Goal: Book appointment/travel/reservation

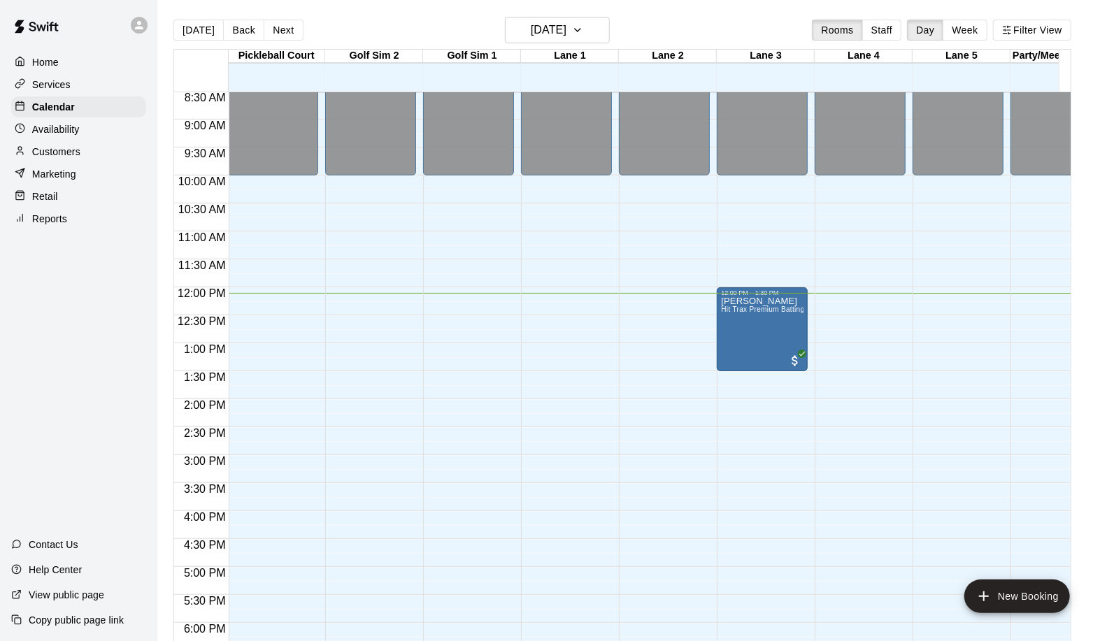
scroll to position [478, 1]
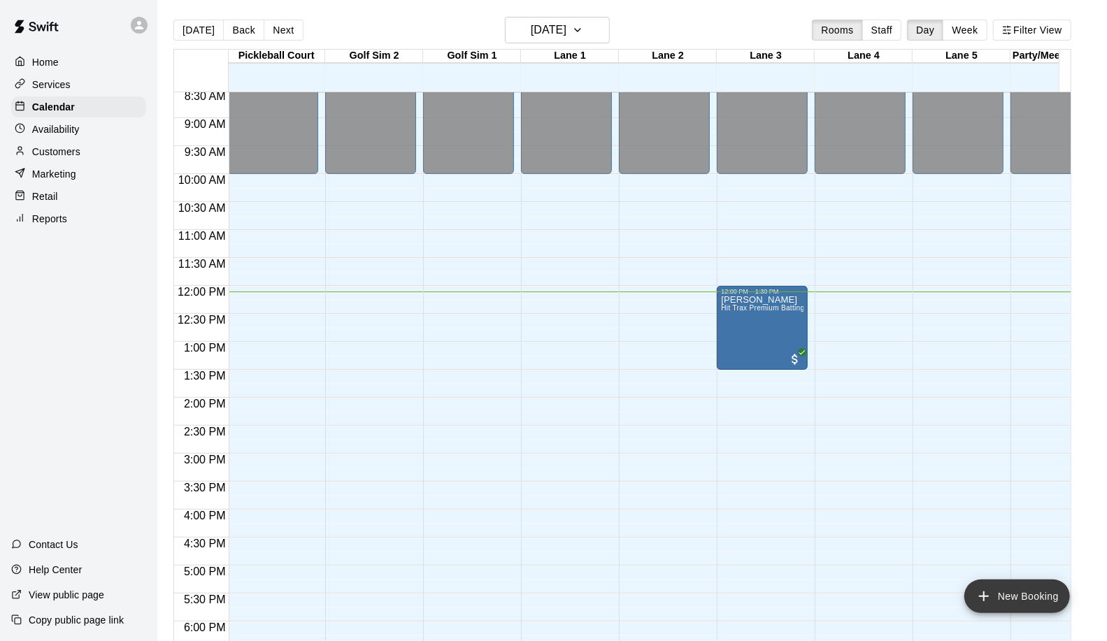
click at [1018, 585] on button "New Booking" at bounding box center [1018, 597] width 106 height 34
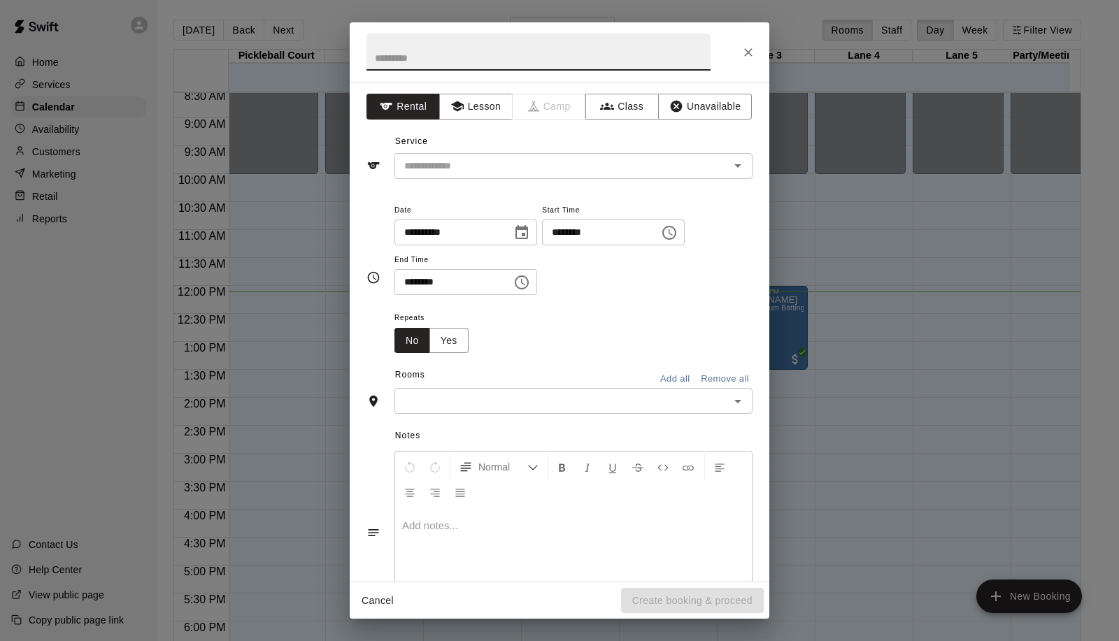
click at [735, 50] on div at bounding box center [560, 51] width 420 height 59
click at [739, 45] on button "Close" at bounding box center [748, 52] width 25 height 25
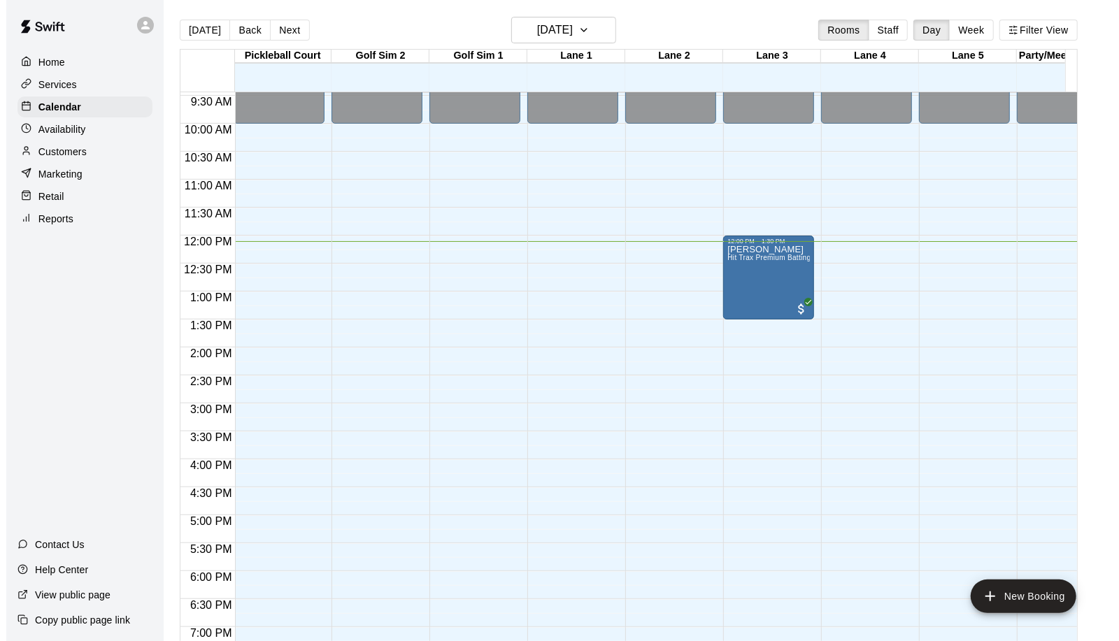
scroll to position [556, 1]
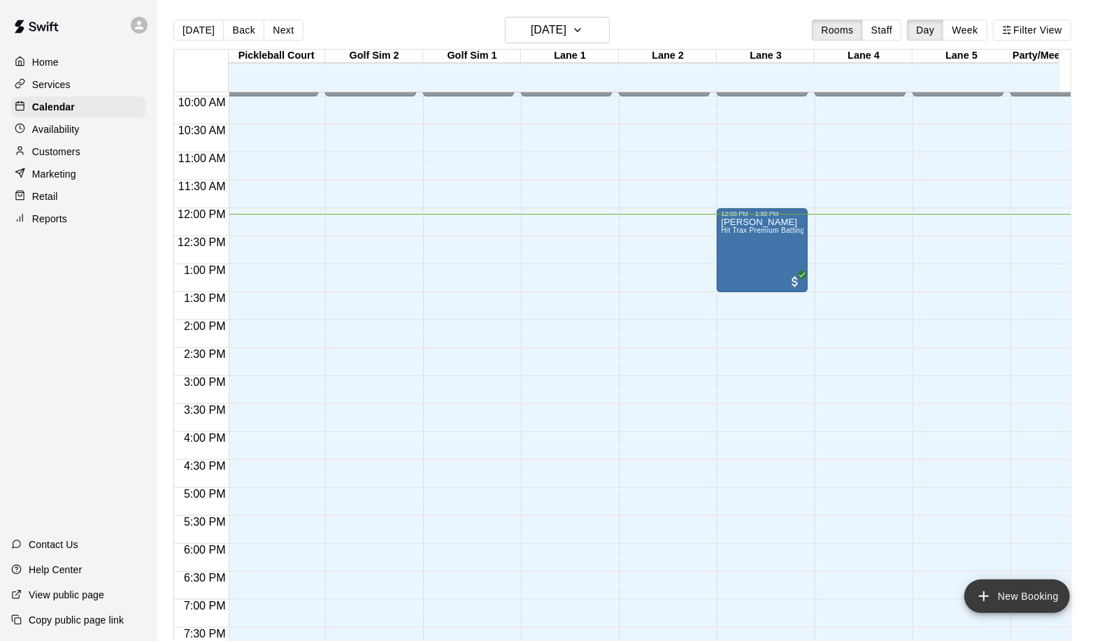
click at [1014, 597] on button "New Booking" at bounding box center [1018, 597] width 106 height 34
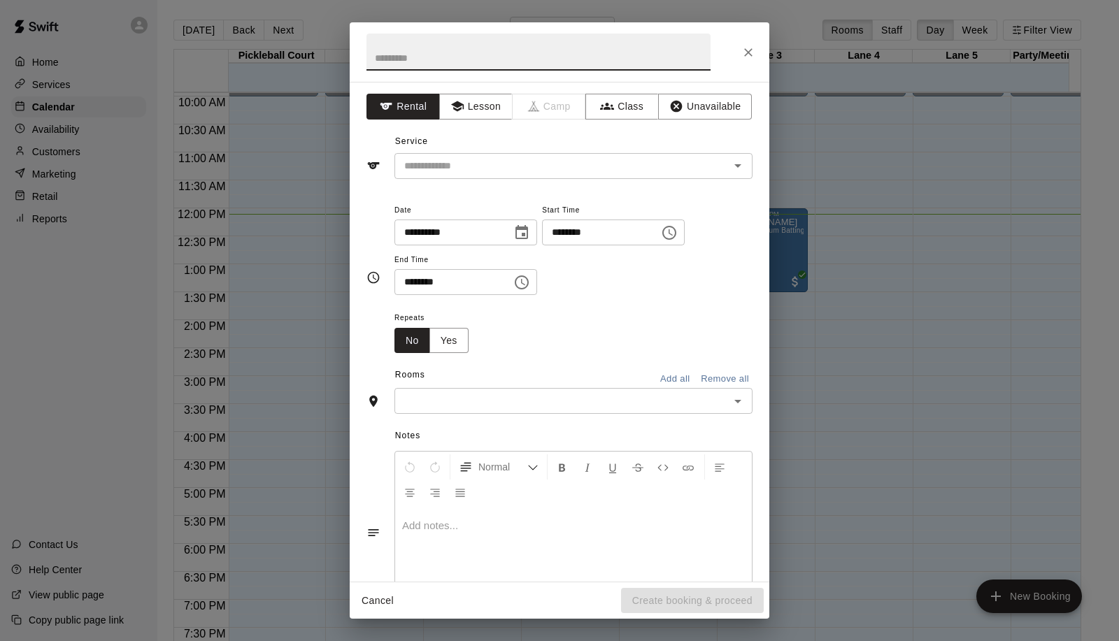
click at [583, 231] on input "********" at bounding box center [596, 233] width 108 height 26
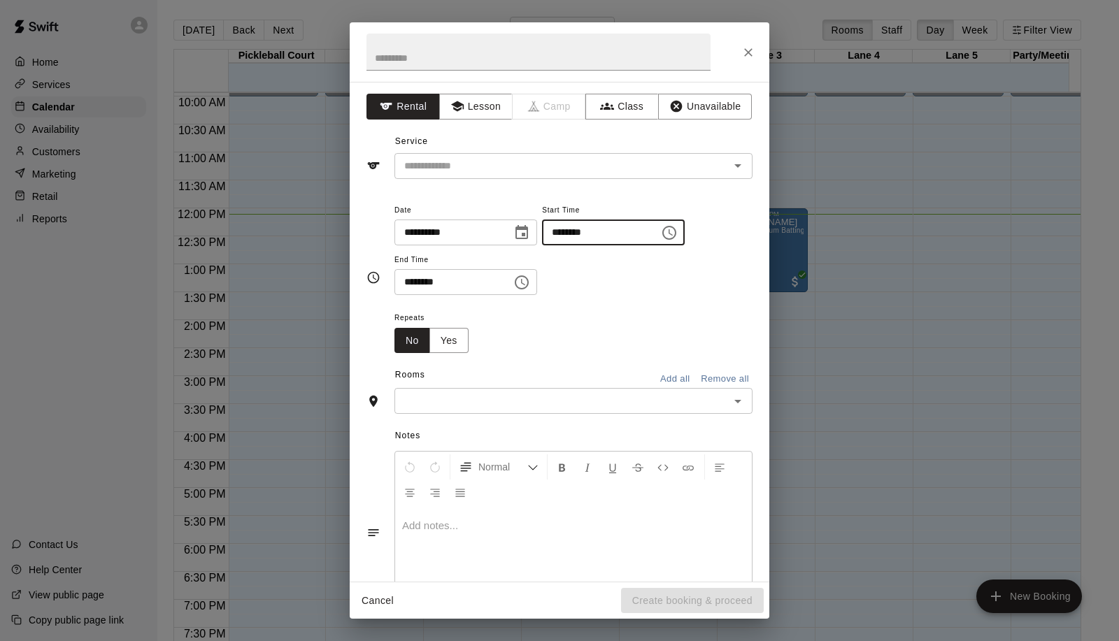
type input "********"
click at [409, 278] on input "********" at bounding box center [449, 282] width 108 height 26
click at [427, 153] on div "​" at bounding box center [574, 166] width 358 height 26
type input "********"
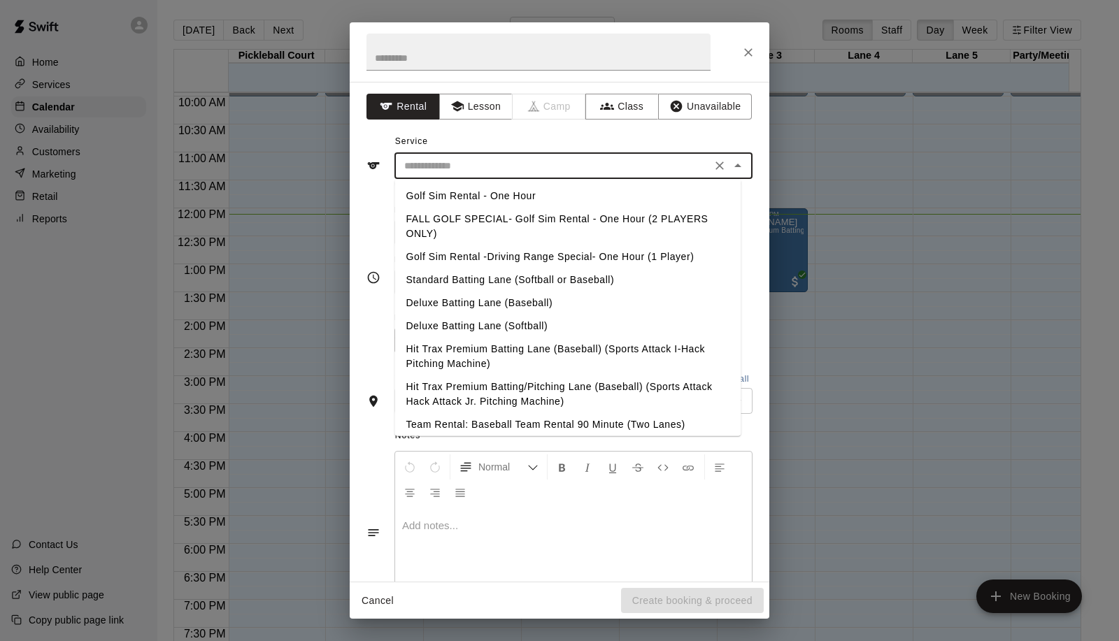
click at [522, 351] on li "Hit Trax Premium Batting Lane (Baseball) (Sports Attack I-Hack Pitching Machine)" at bounding box center [568, 357] width 346 height 38
type input "**********"
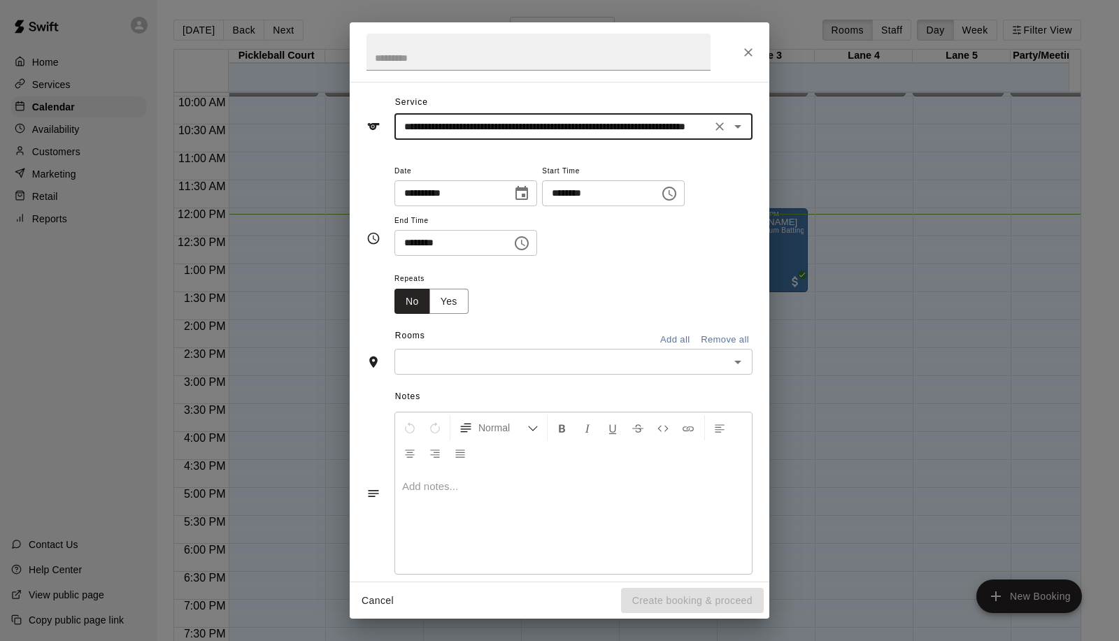
scroll to position [58, 0]
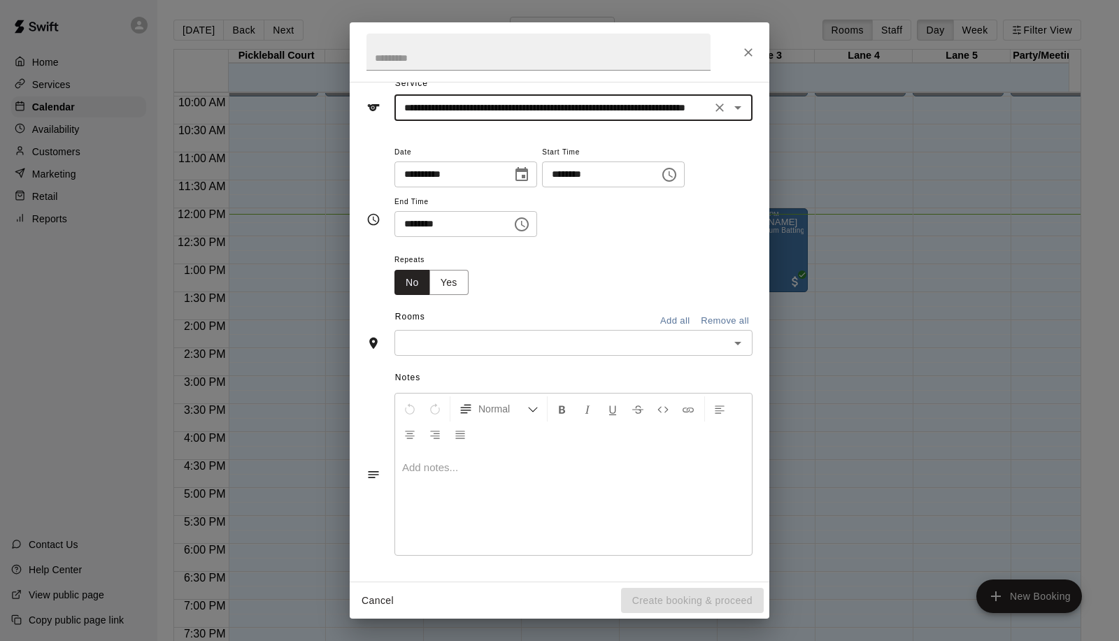
click at [469, 350] on input "text" at bounding box center [562, 342] width 327 height 17
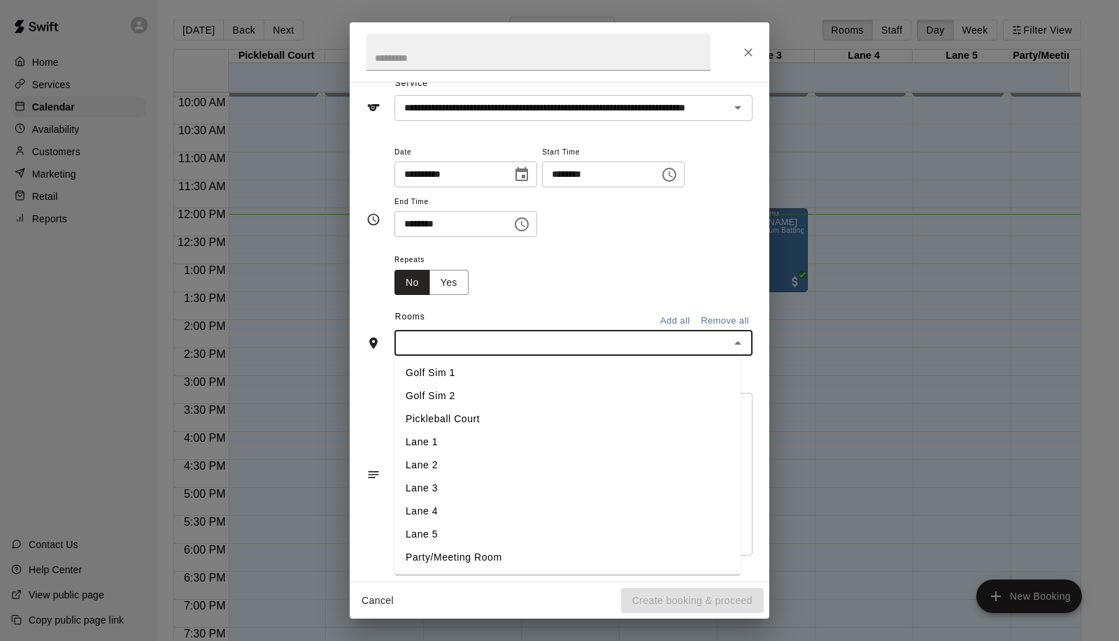
click at [457, 511] on li "Lane 4" at bounding box center [568, 511] width 346 height 23
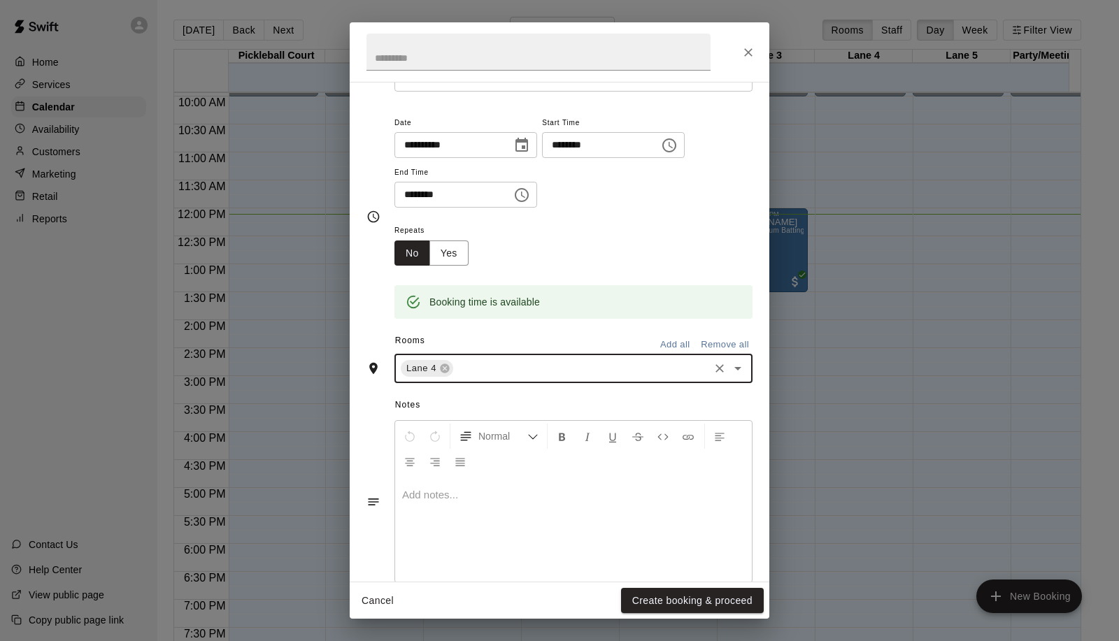
scroll to position [115, 0]
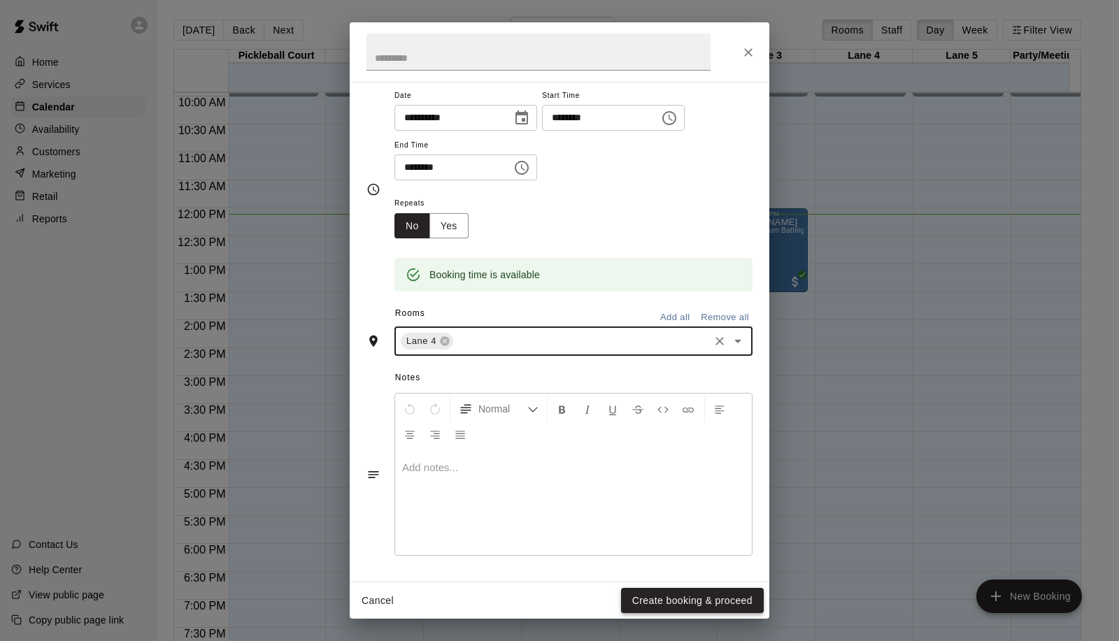
click at [688, 593] on button "Create booking & proceed" at bounding box center [692, 601] width 143 height 26
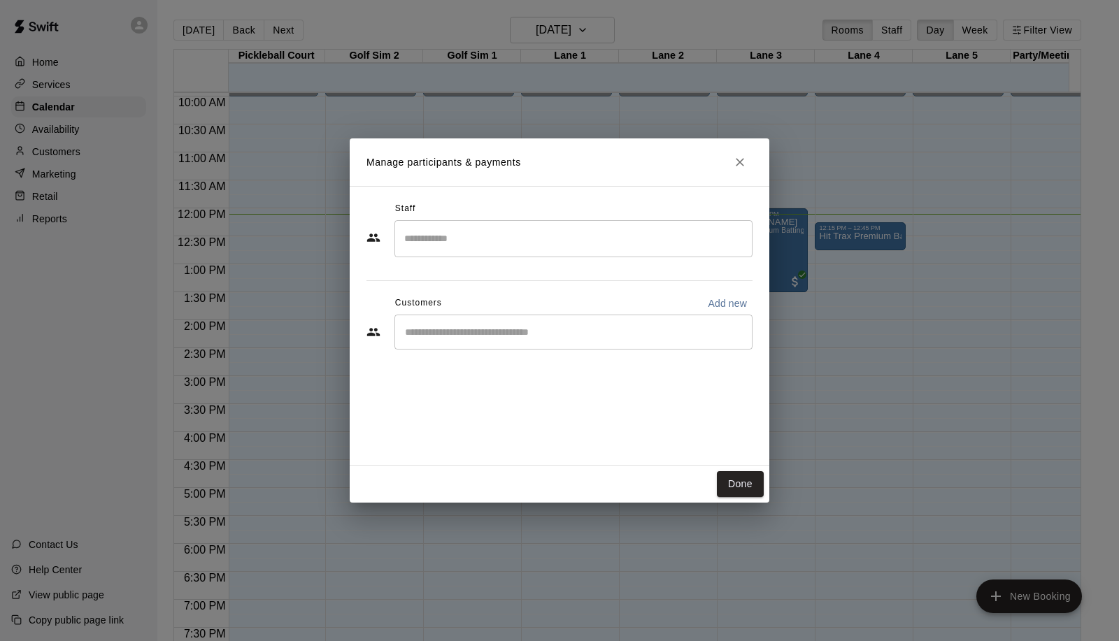
click at [509, 343] on div "​" at bounding box center [574, 332] width 358 height 35
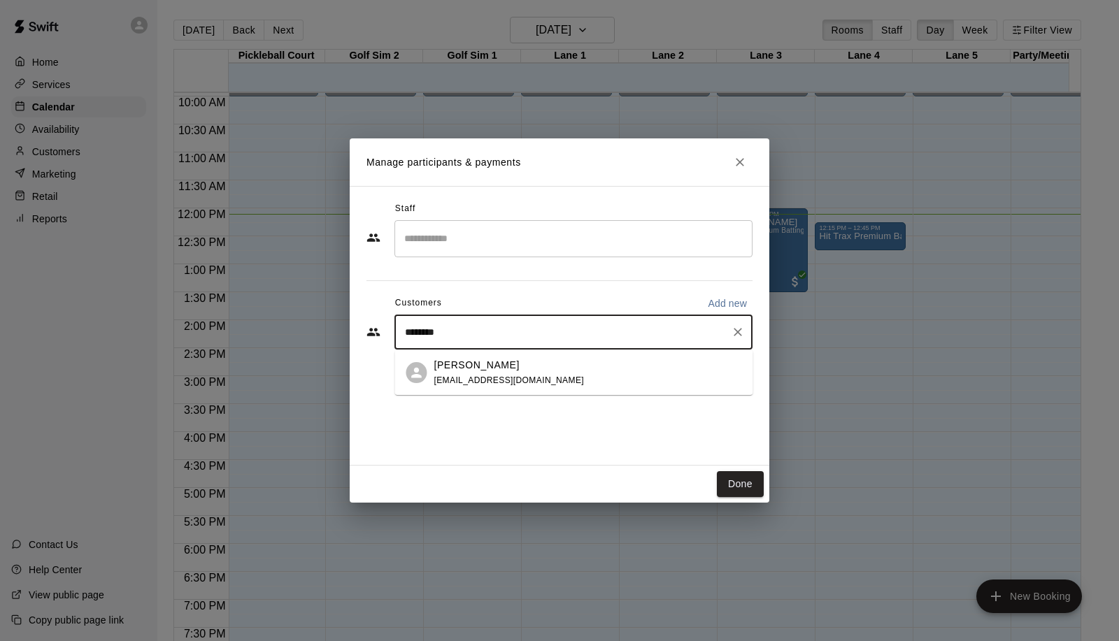
type input "*********"
click at [501, 369] on div "[PERSON_NAME]" at bounding box center [509, 365] width 150 height 15
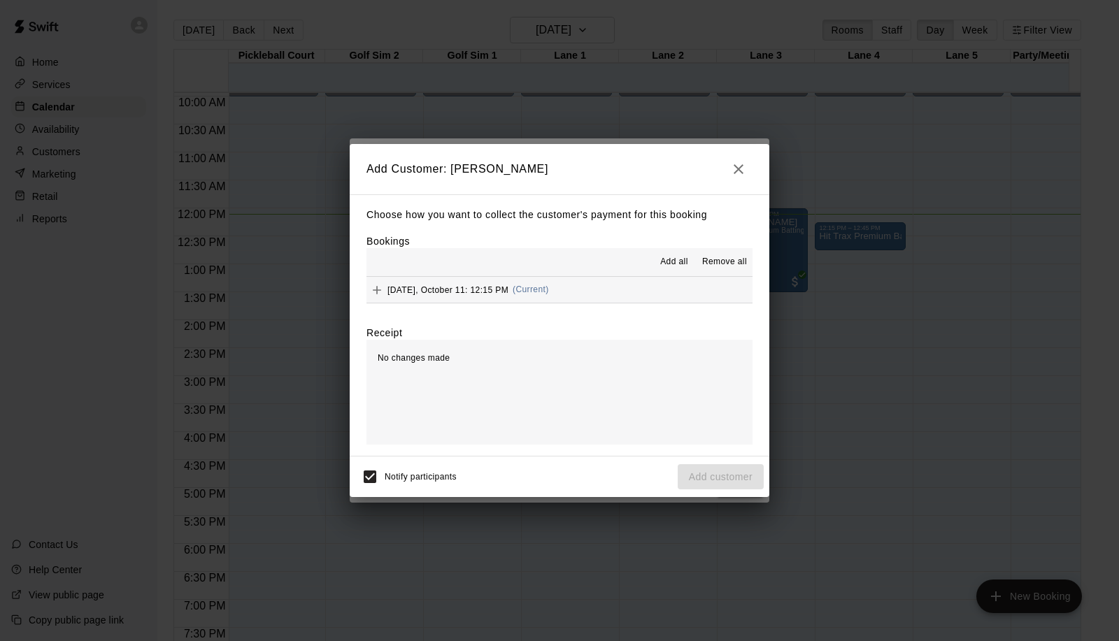
click at [430, 297] on div "[DATE], October 11: 12:15 PM (Current)" at bounding box center [458, 290] width 183 height 21
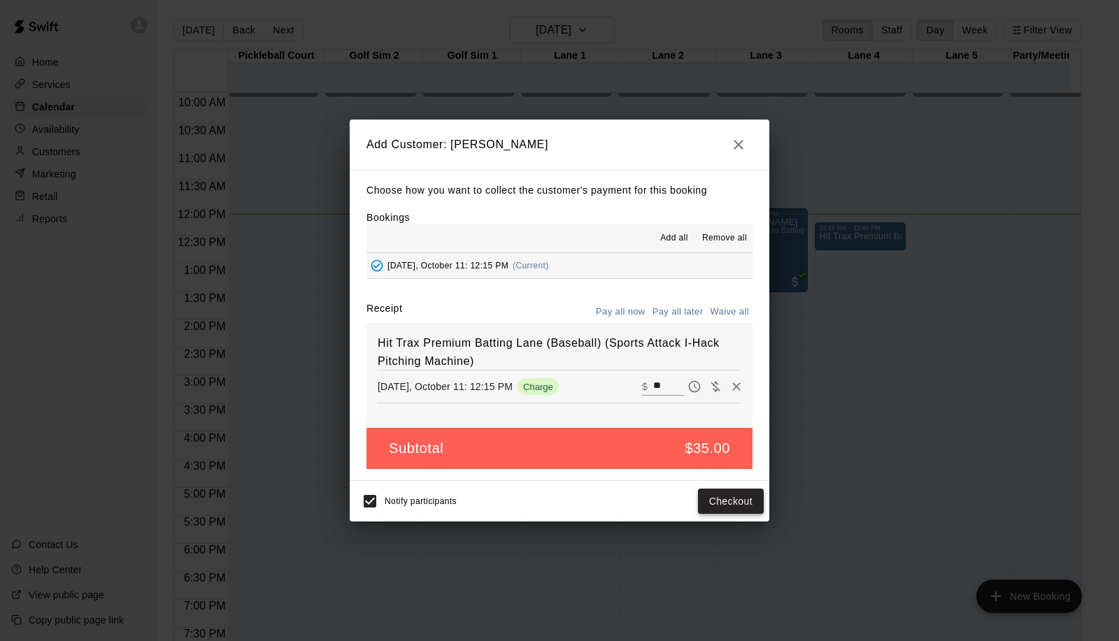
click at [724, 502] on button "Checkout" at bounding box center [731, 502] width 66 height 26
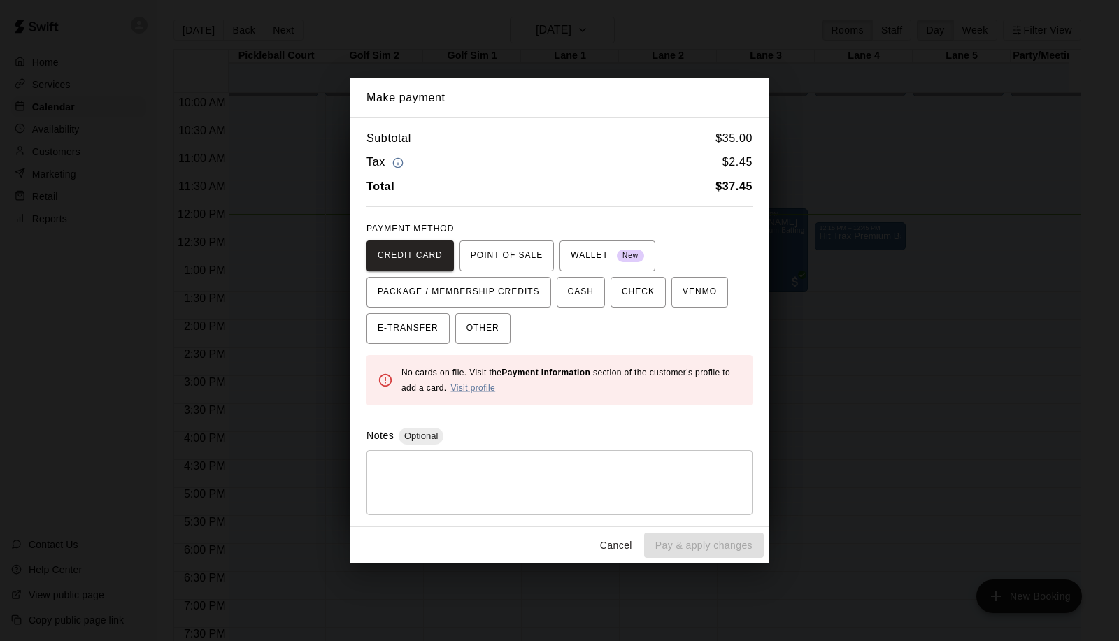
click at [610, 534] on button "Cancel" at bounding box center [616, 546] width 45 height 26
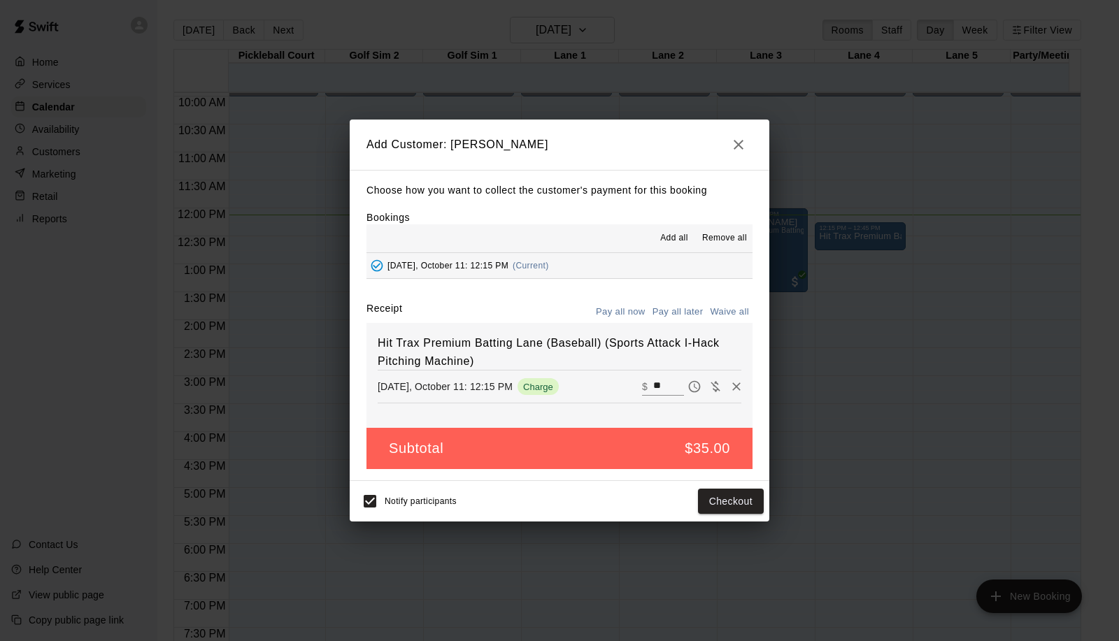
click at [746, 152] on button "button" at bounding box center [739, 145] width 28 height 28
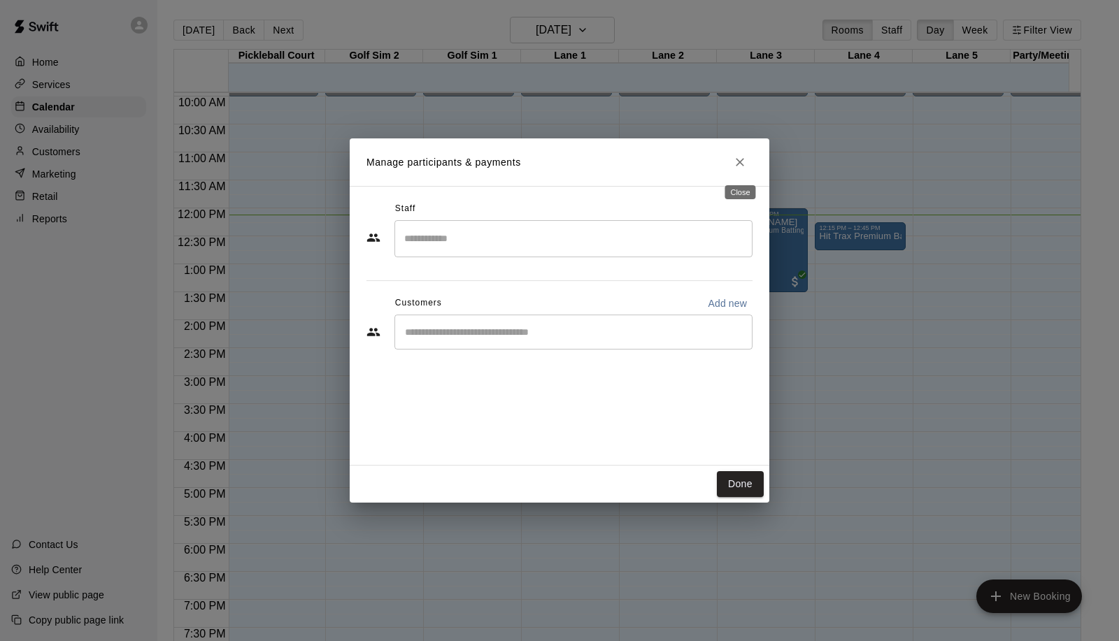
click at [740, 159] on icon "Close" at bounding box center [740, 162] width 14 height 14
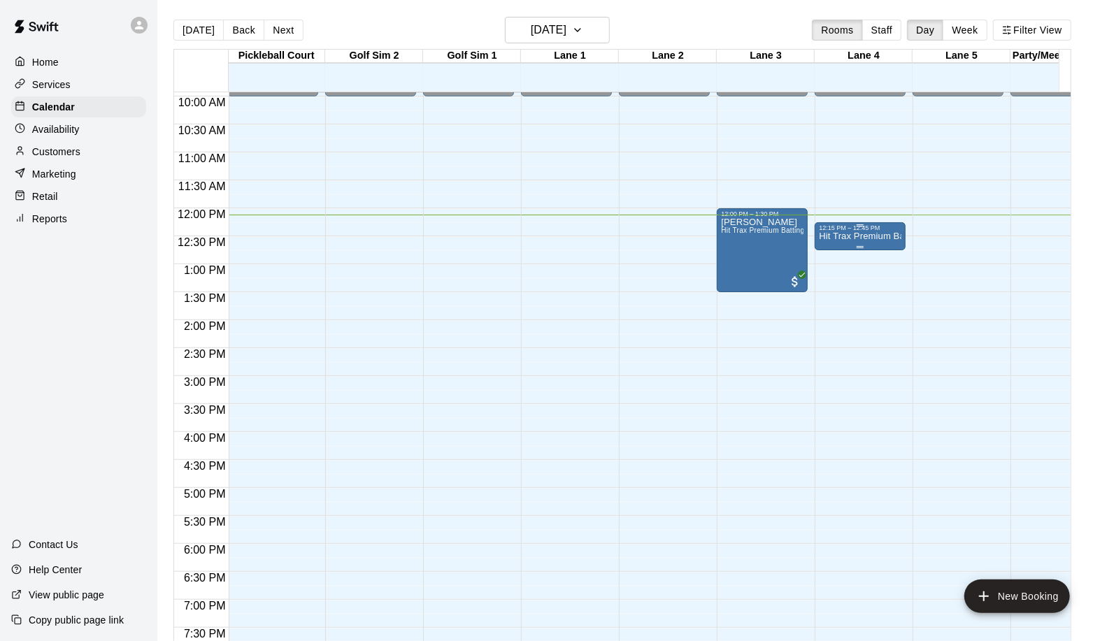
click at [879, 236] on p "Hit Trax Premium Batting Lane (Baseball) (Sports Attack I-Hack Pitching Machine)" at bounding box center [860, 236] width 83 height 0
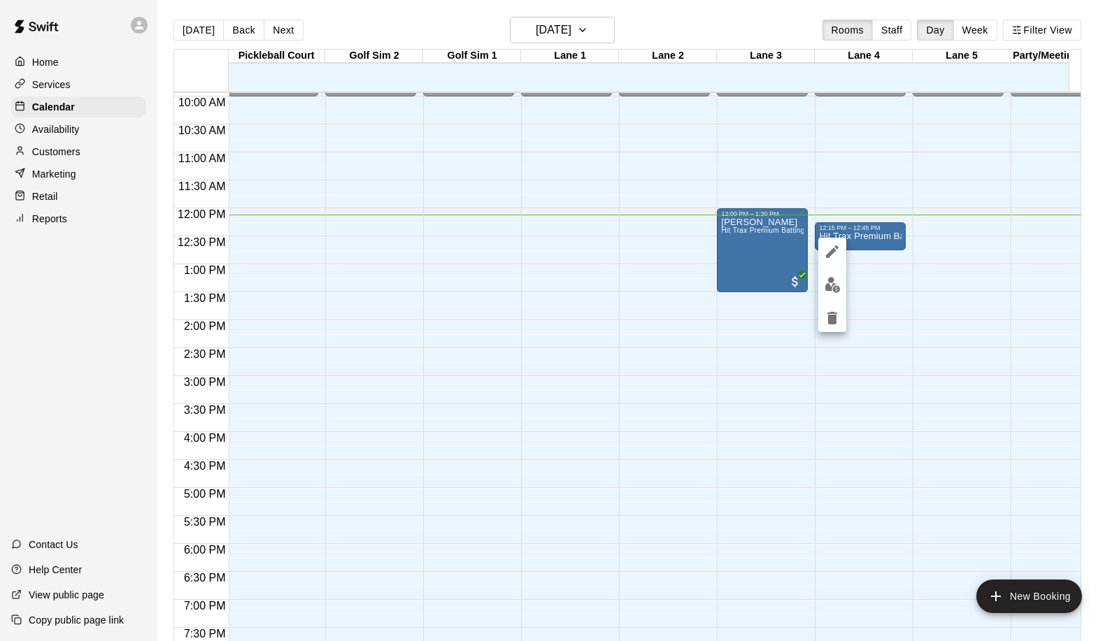
click at [868, 257] on div at bounding box center [559, 320] width 1119 height 641
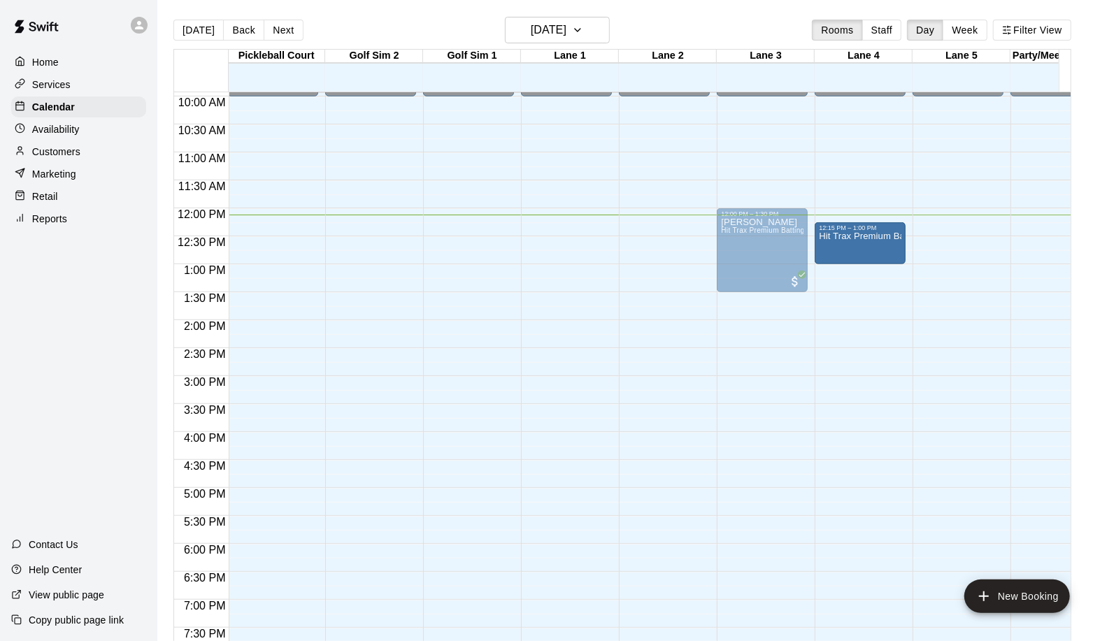
drag, startPoint x: 862, startPoint y: 247, endPoint x: 856, endPoint y: 278, distance: 31.3
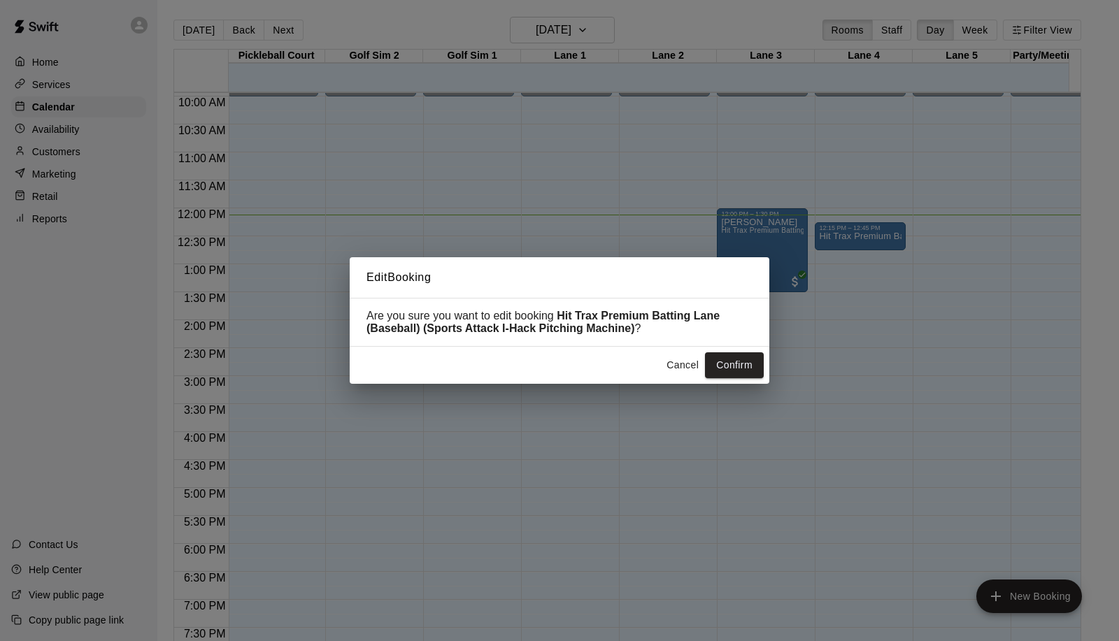
click at [653, 374] on div "Cancel Confirm" at bounding box center [559, 366] width 409 height 26
click at [659, 367] on div "Cancel Confirm" at bounding box center [559, 366] width 409 height 26
click at [676, 368] on button "Cancel" at bounding box center [682, 366] width 45 height 26
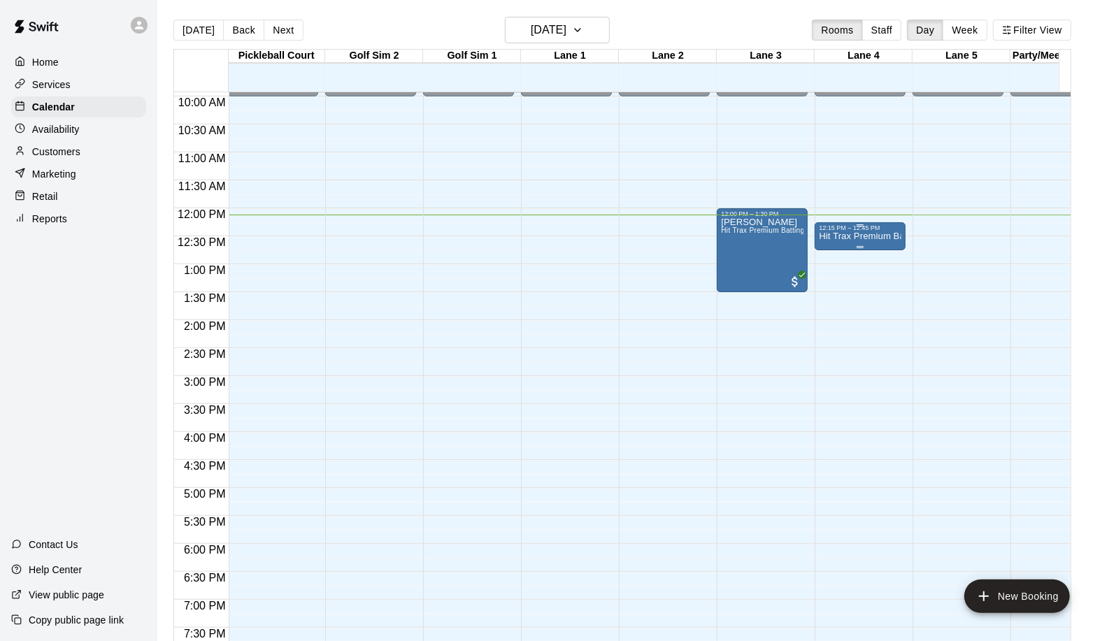
click at [869, 245] on div "Hit Trax Premium Batting Lane (Baseball) (Sports Attack I-Hack Pitching Machine)" at bounding box center [860, 552] width 83 height 641
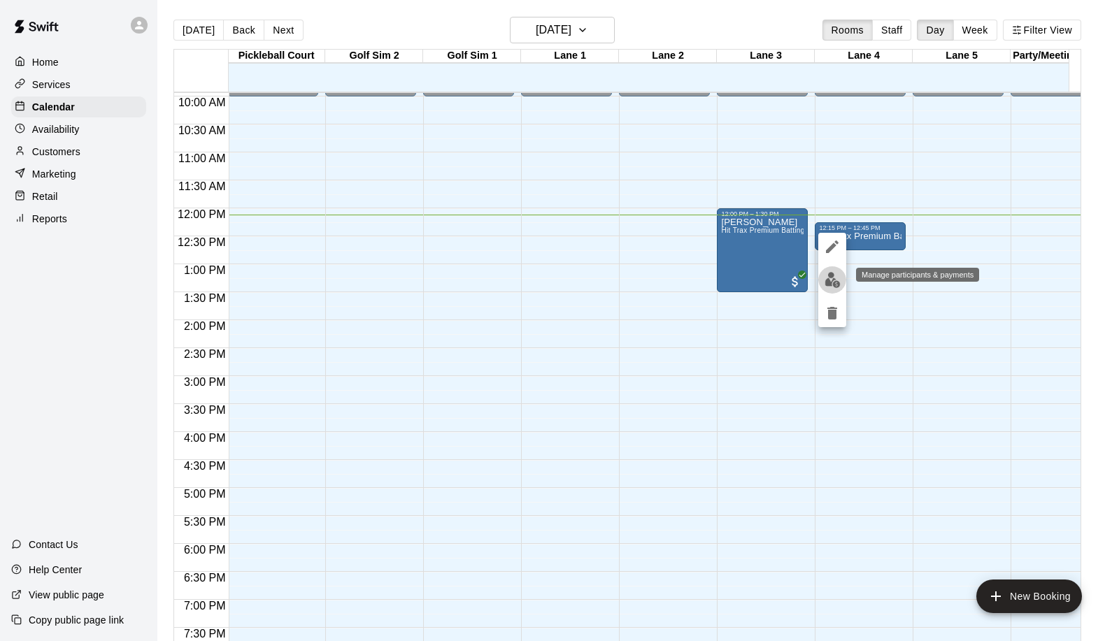
click at [825, 280] on img "edit" at bounding box center [833, 280] width 16 height 16
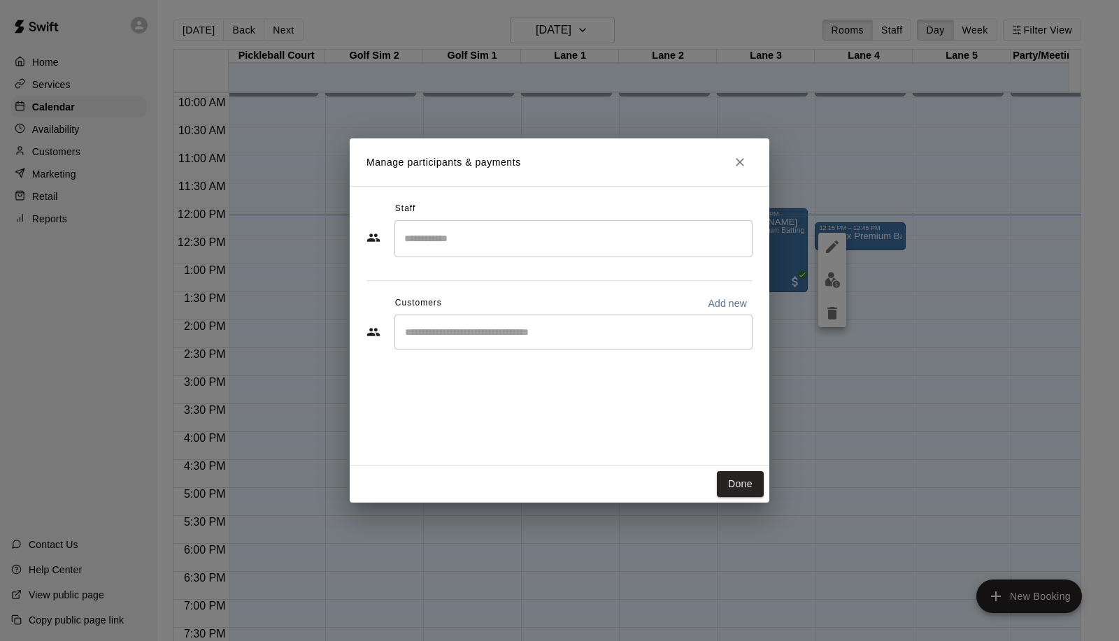
click at [734, 155] on button "Close" at bounding box center [739, 162] width 25 height 25
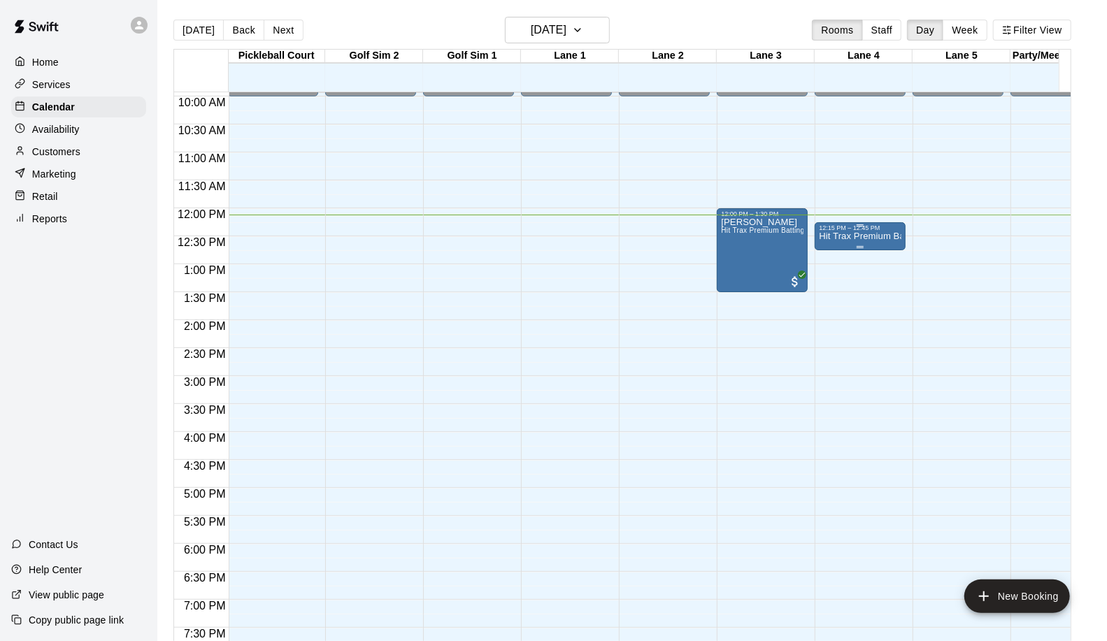
click at [846, 236] on p "Hit Trax Premium Batting Lane (Baseball) (Sports Attack I-Hack Pitching Machine)" at bounding box center [860, 236] width 83 height 0
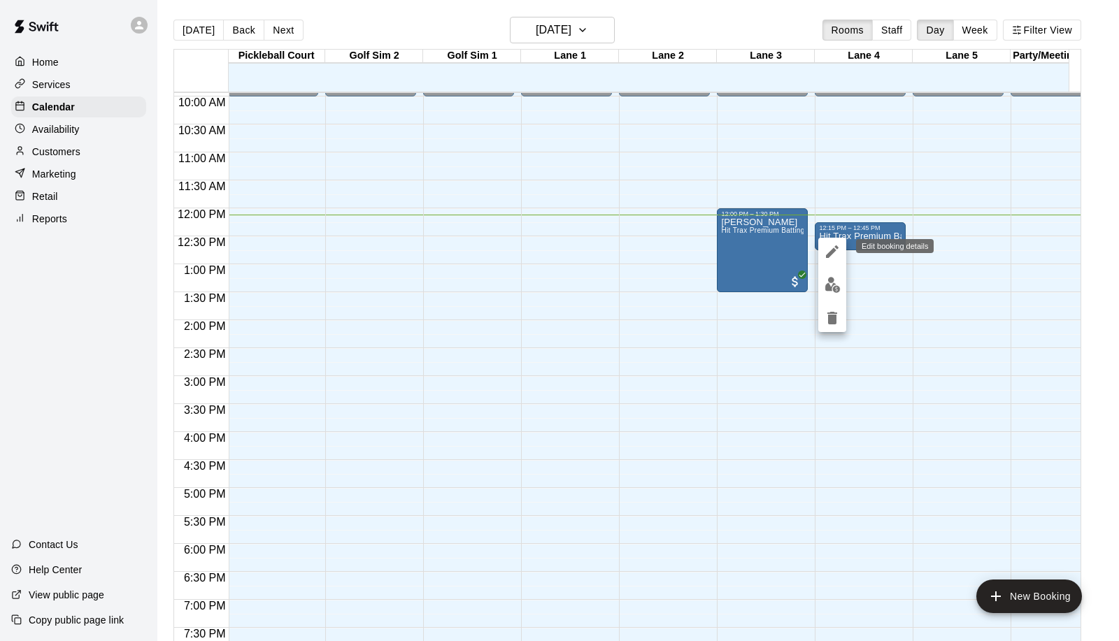
click at [828, 255] on icon "edit" at bounding box center [832, 252] width 13 height 13
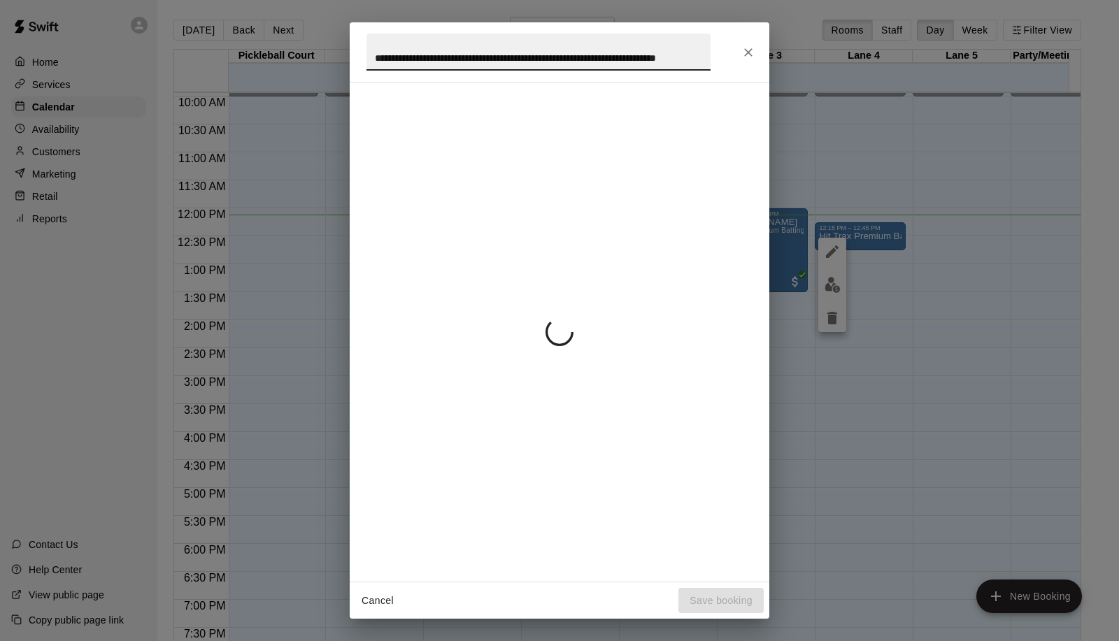
scroll to position [0, 59]
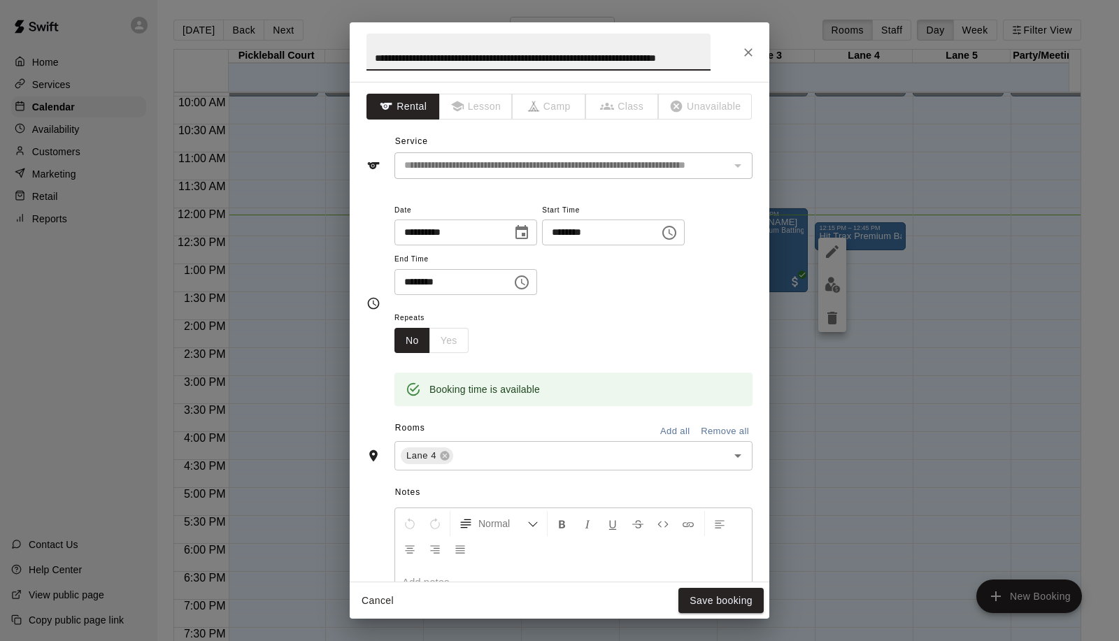
click at [464, 285] on input "********" at bounding box center [449, 282] width 108 height 26
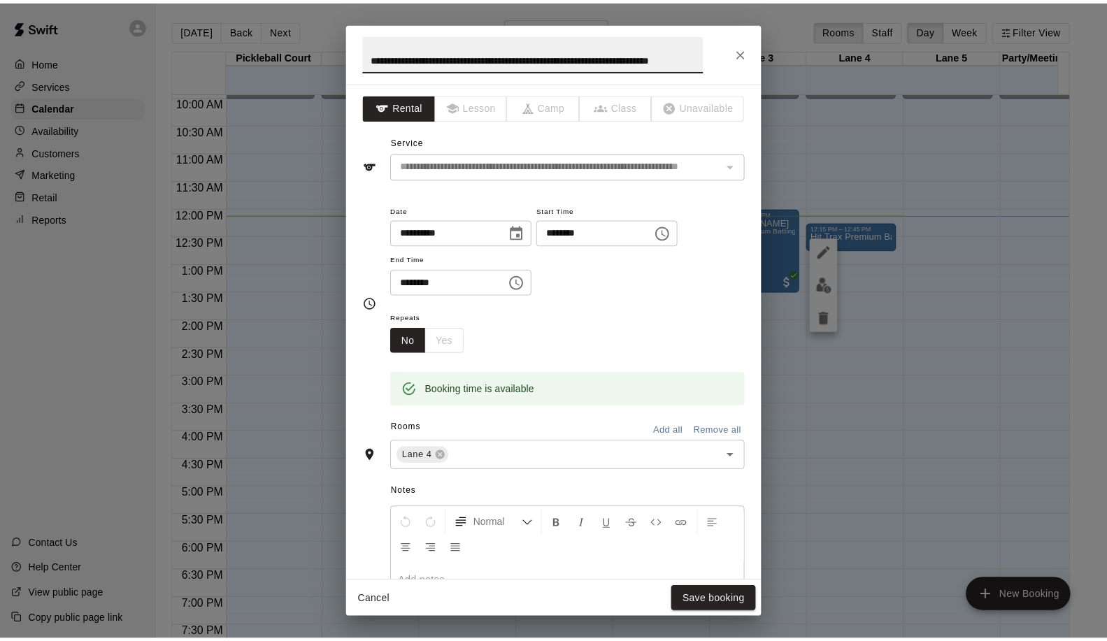
scroll to position [0, 0]
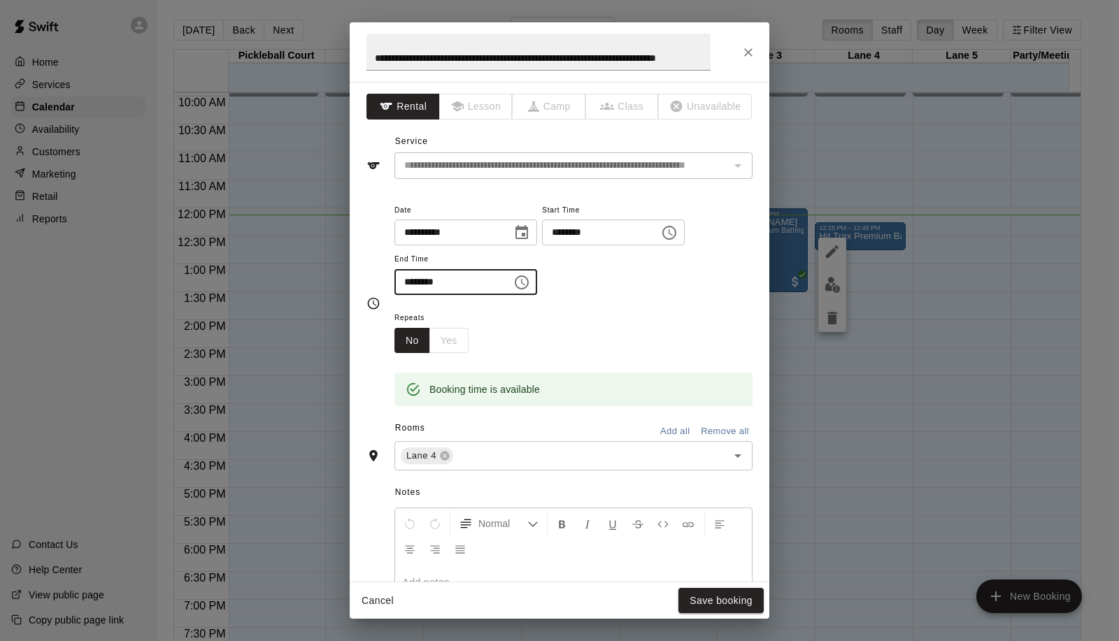
click at [404, 283] on input "********" at bounding box center [449, 282] width 108 height 26
type input "********"
click at [730, 596] on button "Save booking" at bounding box center [721, 601] width 85 height 26
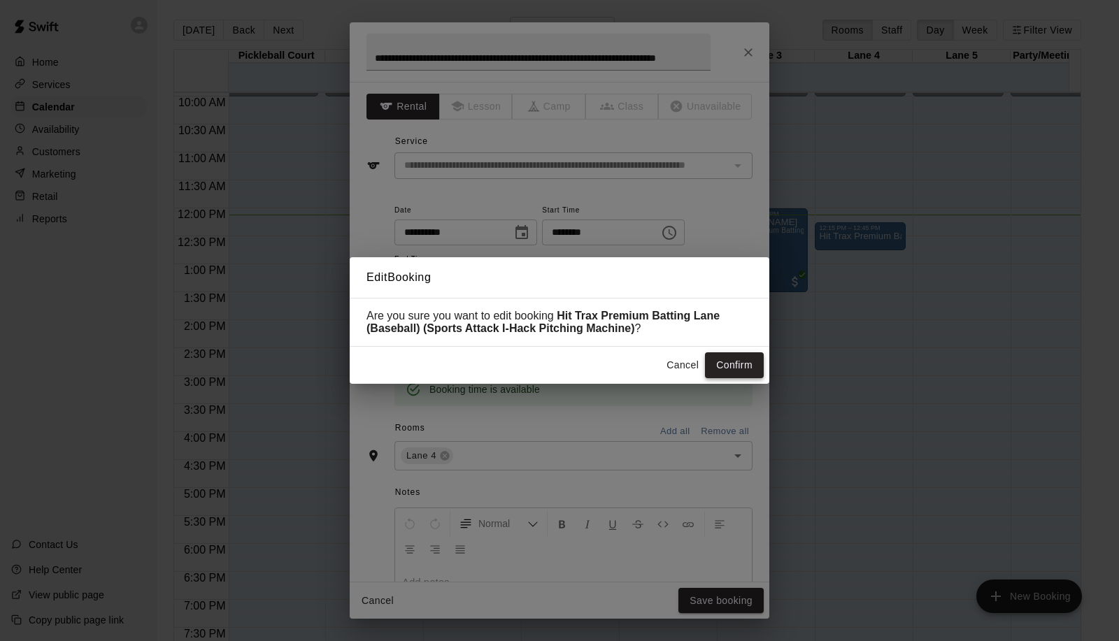
click at [735, 359] on button "Confirm" at bounding box center [734, 366] width 59 height 26
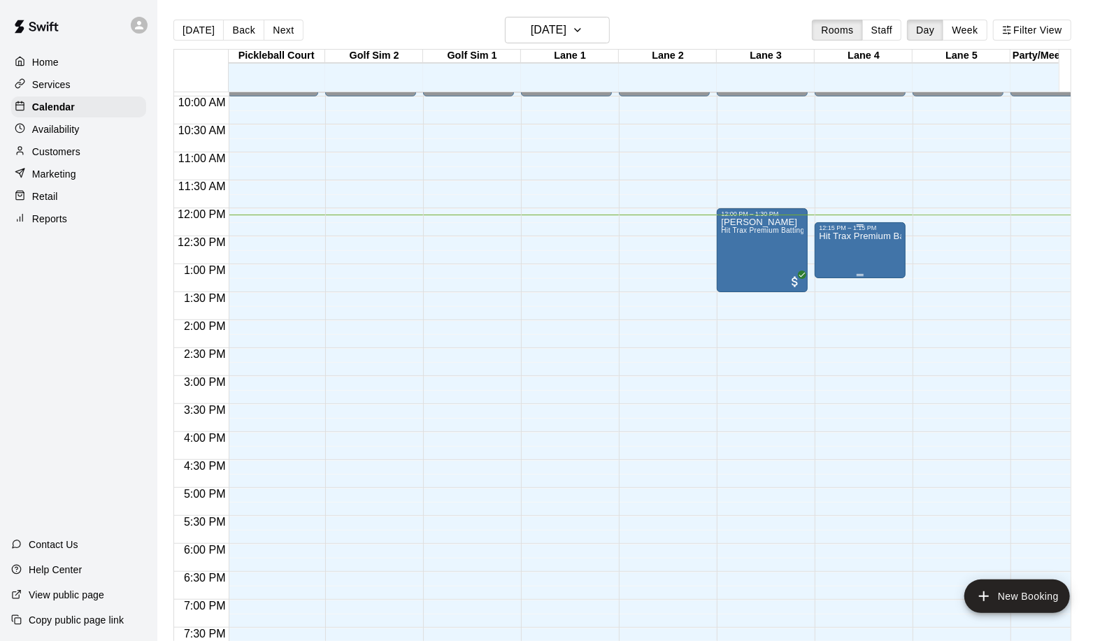
click at [887, 250] on div "Hit Trax Premium Batting Lane (Baseball) (Sports Attack I-Hack Pitching Machine)" at bounding box center [860, 552] width 83 height 641
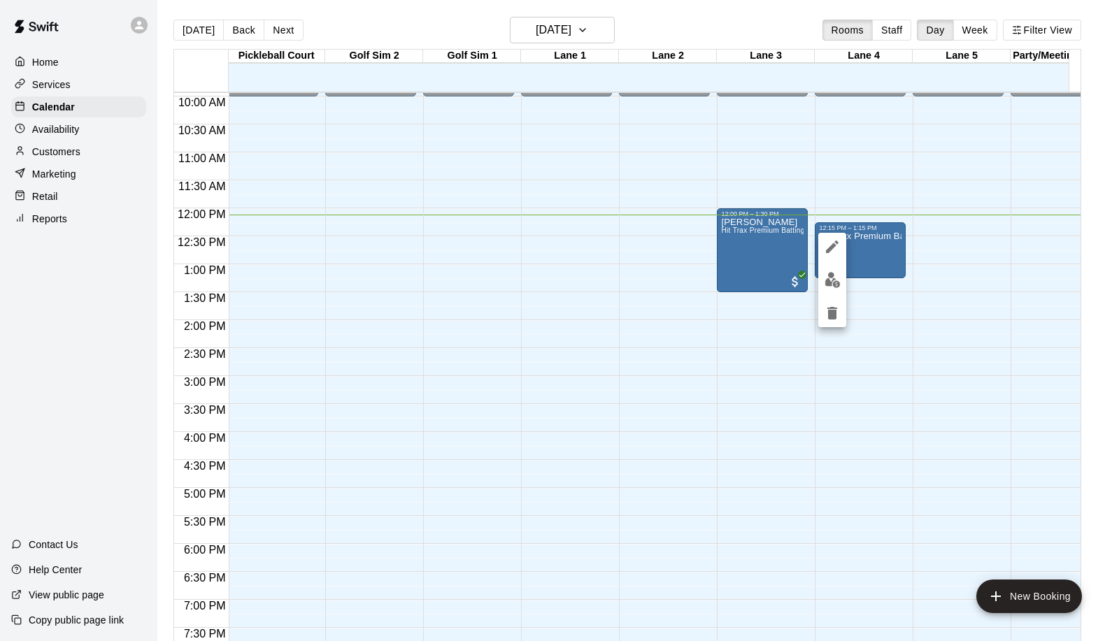
click at [837, 276] on img "edit" at bounding box center [833, 280] width 16 height 16
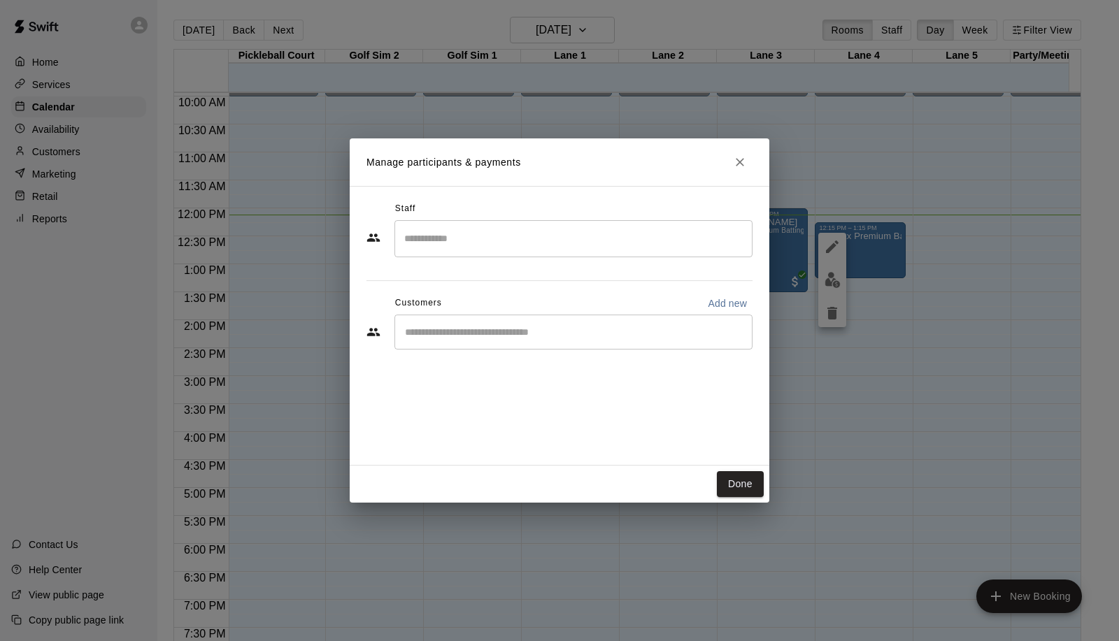
click at [604, 330] on input "Start typing to search customers..." at bounding box center [574, 332] width 346 height 14
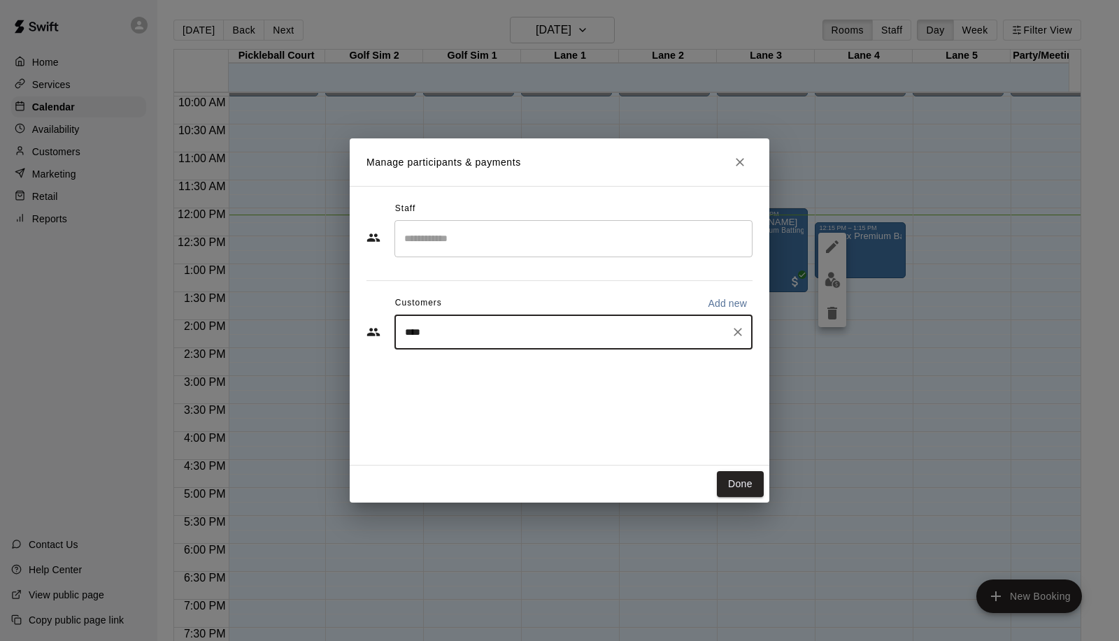
type input "*****"
click at [428, 372] on div "[PERSON_NAME] [EMAIL_ADDRESS][DOMAIN_NAME]" at bounding box center [574, 372] width 358 height 45
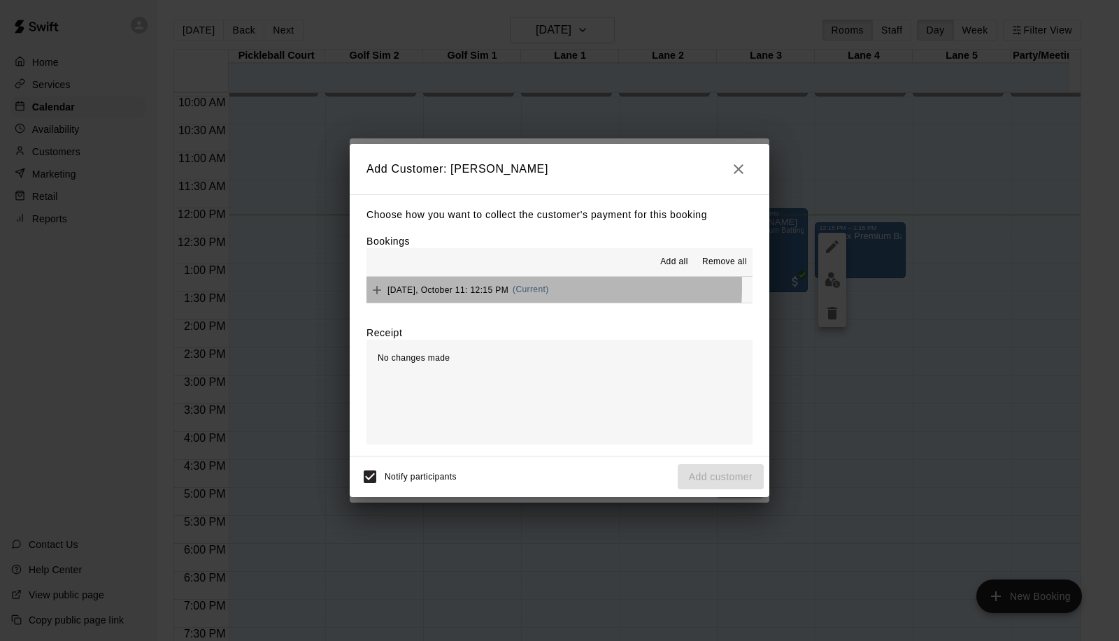
click at [425, 287] on span "[DATE], October 11: 12:15 PM" at bounding box center [448, 290] width 121 height 10
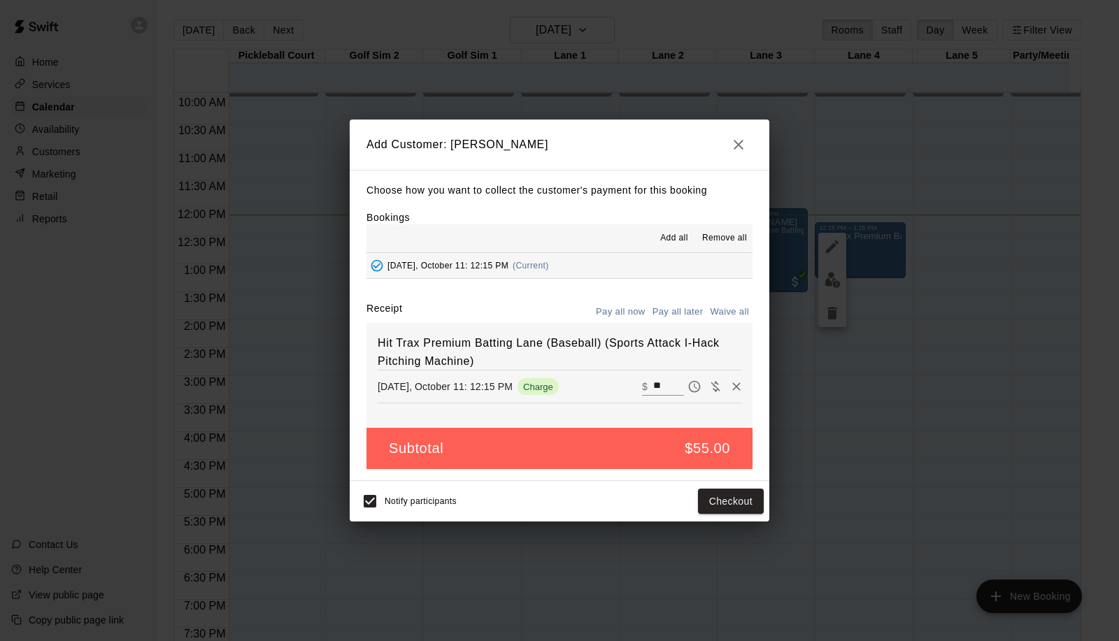
click at [620, 311] on button "Pay all now" at bounding box center [620, 312] width 57 height 22
click at [720, 504] on button "Checkout" at bounding box center [731, 502] width 66 height 26
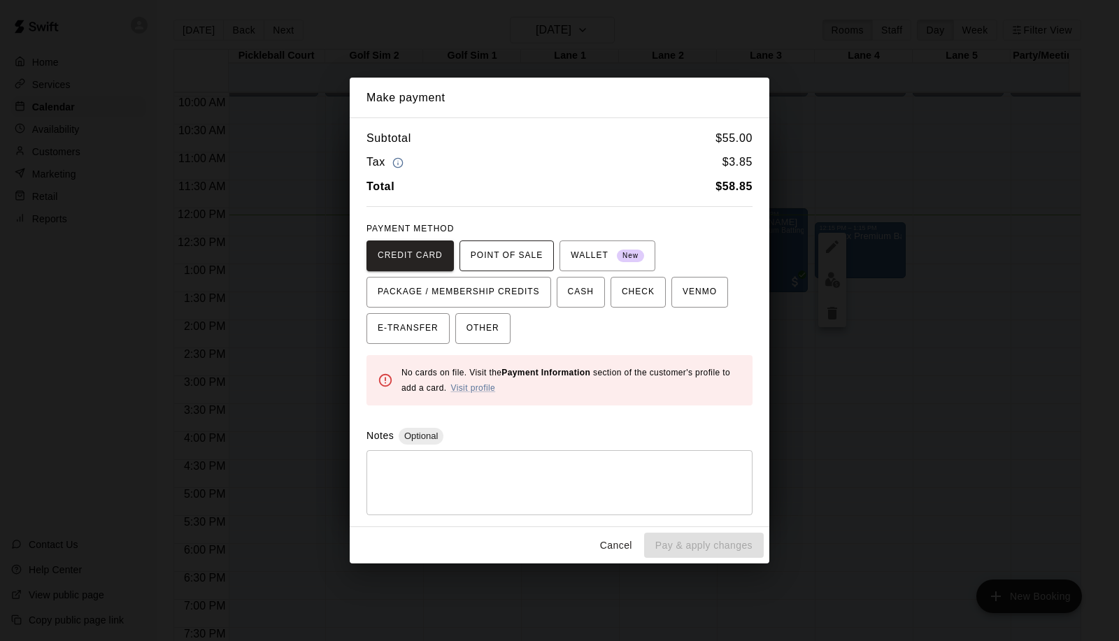
click at [488, 267] on span "POINT OF SALE" at bounding box center [507, 256] width 72 height 22
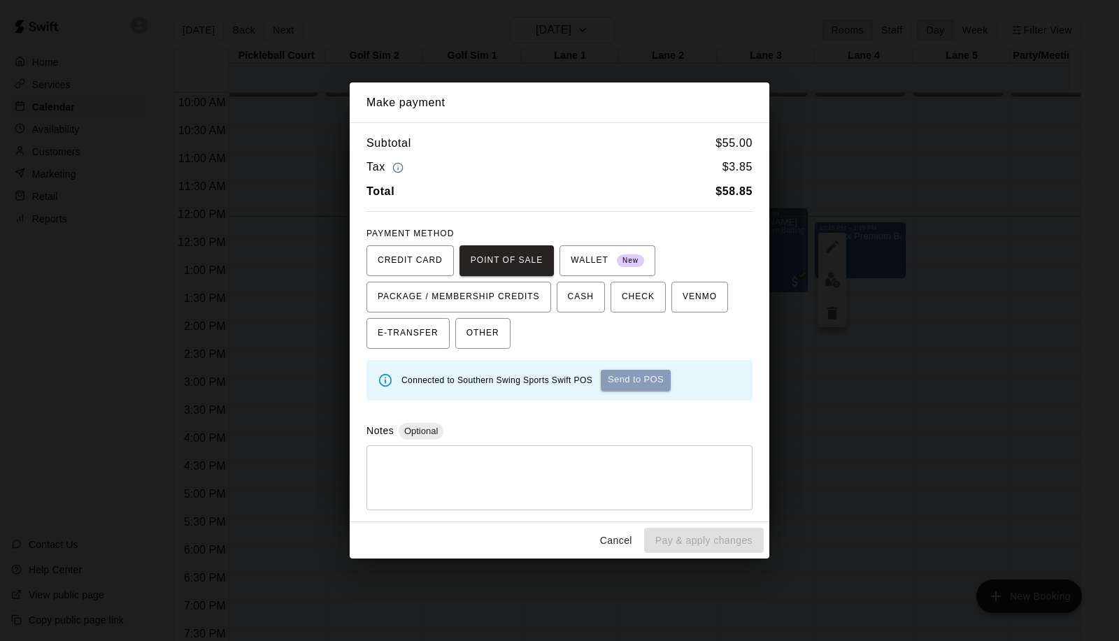
click at [662, 376] on button "Send to POS" at bounding box center [636, 380] width 70 height 21
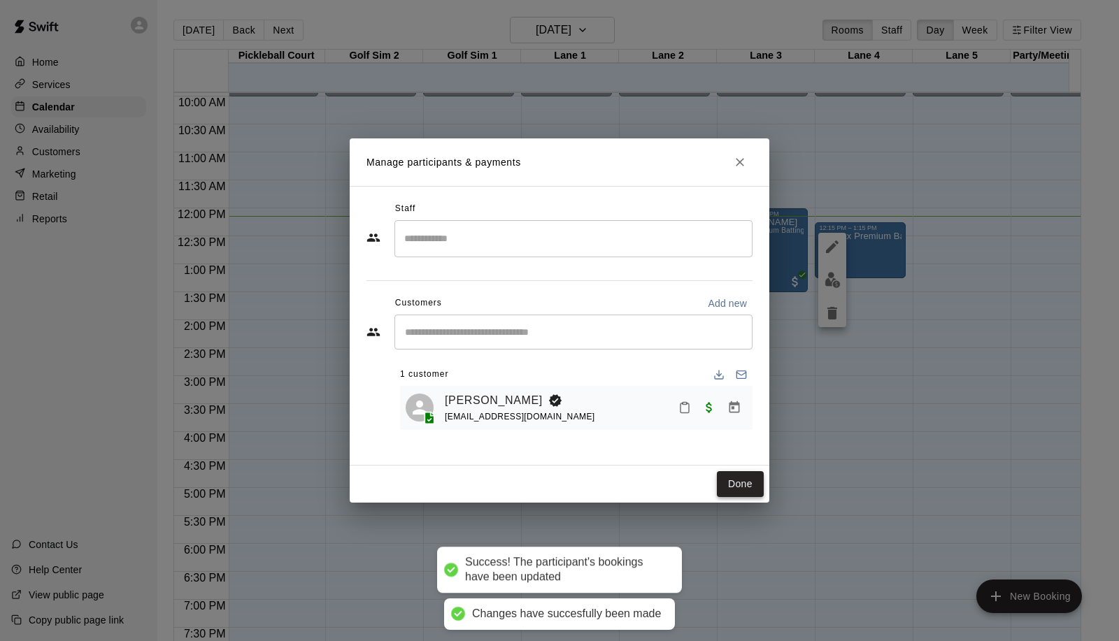
click at [747, 481] on button "Done" at bounding box center [740, 484] width 47 height 26
